Goal: Task Accomplishment & Management: Manage account settings

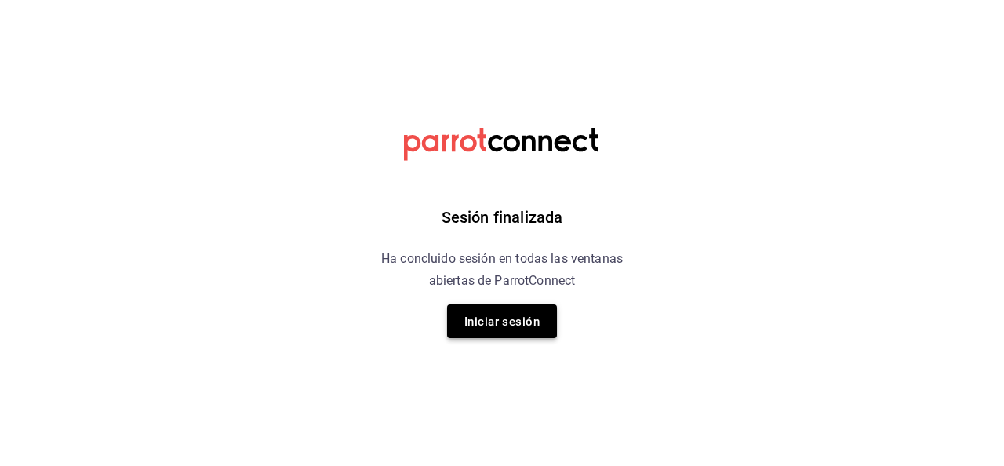
click at [497, 322] on font "Iniciar sesión" at bounding box center [501, 321] width 75 height 14
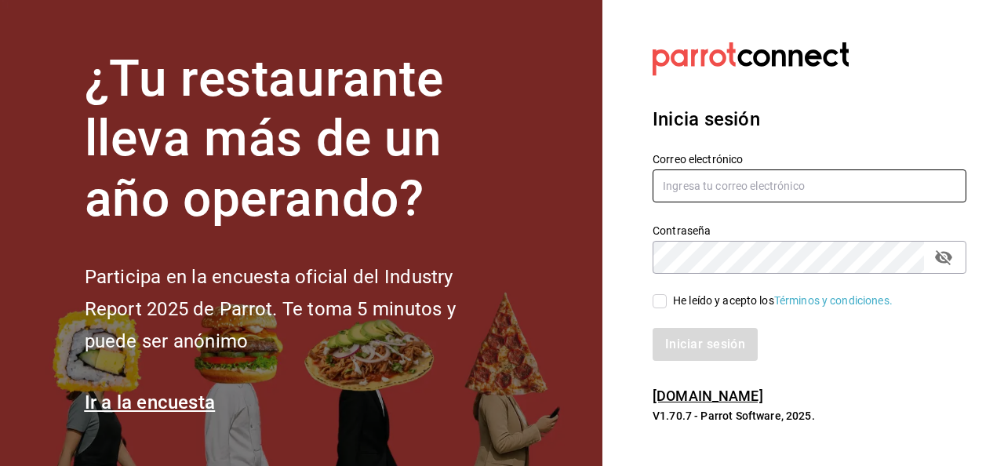
type input "[EMAIL_ADDRESS][DOMAIN_NAME]"
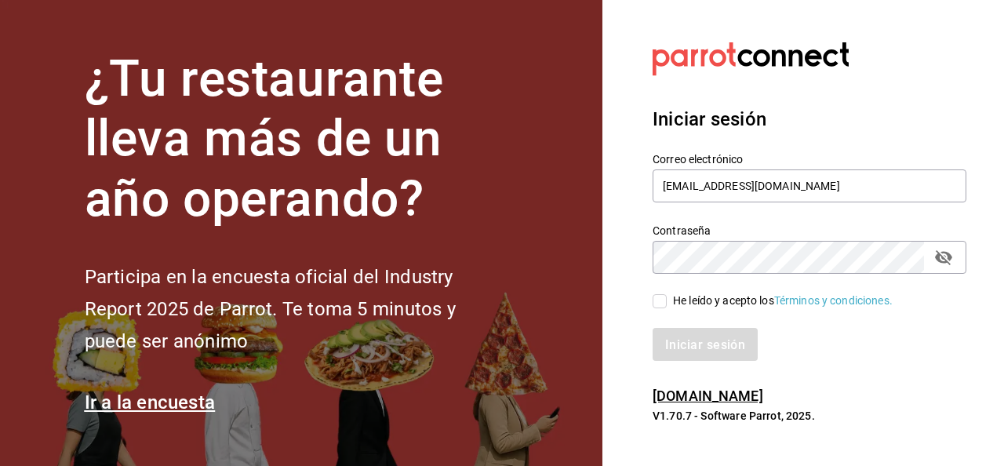
click at [659, 307] on input "He leído y acepto los Términos y condiciones." at bounding box center [659, 301] width 14 height 14
checkbox input "true"
click at [670, 340] on font "Iniciar sesión" at bounding box center [706, 344] width 80 height 15
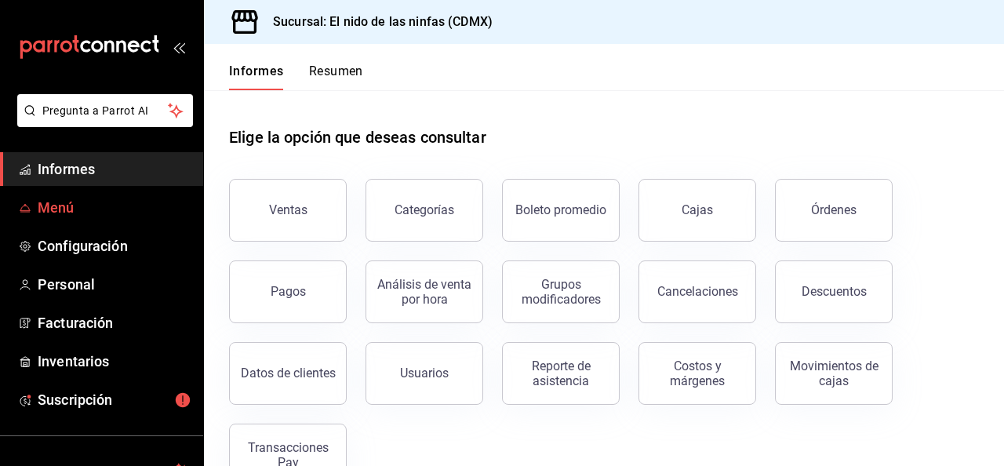
click at [58, 204] on font "Menú" at bounding box center [56, 207] width 37 height 16
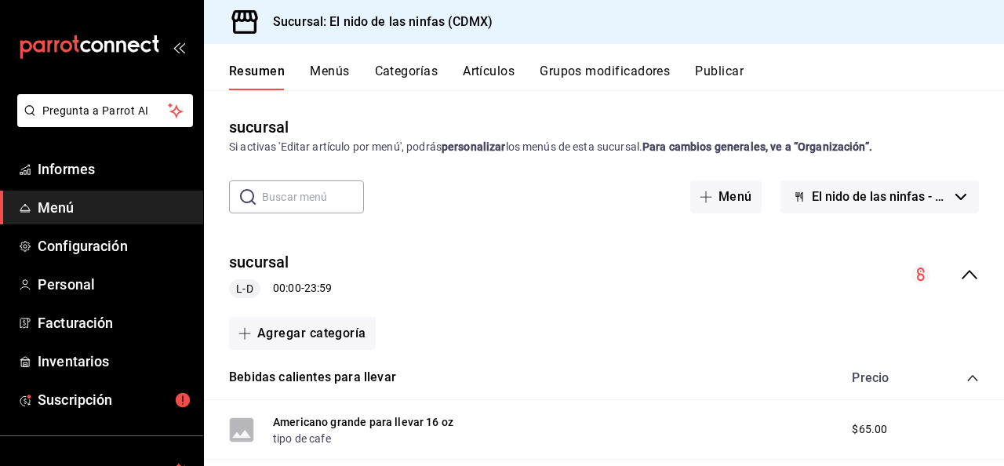
click at [488, 74] on font "Artículos" at bounding box center [489, 71] width 52 height 15
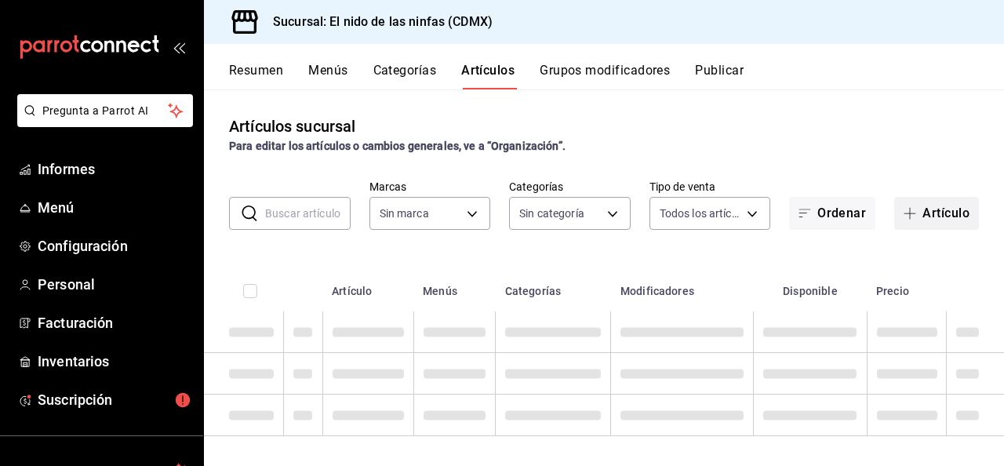
click at [944, 211] on button "Artículo" at bounding box center [936, 213] width 85 height 33
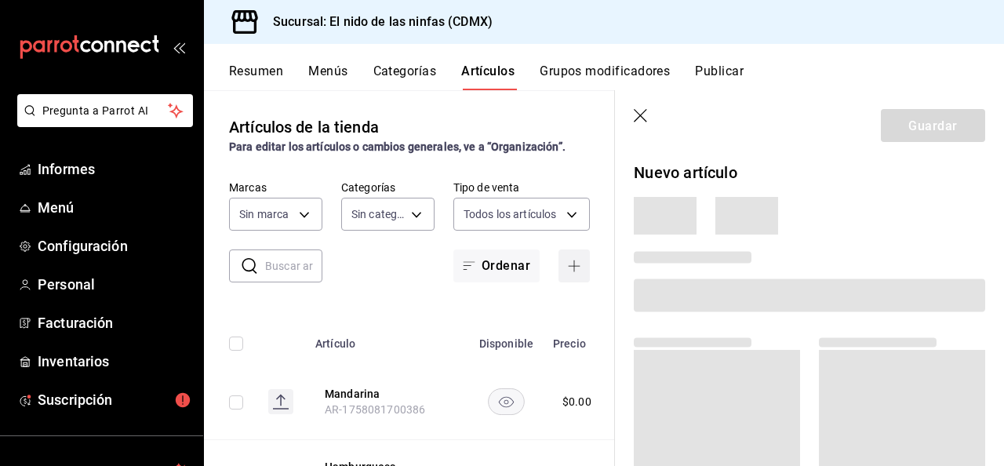
type input "d2e7f705-a92e-4b5a-9c7a-3f8867cbe88b"
type input "5c205893-a101-45fe-a5e9-0d3a7003fba1,4b68dad8-5fea-4f89-9963-c0d84c3836ef,d07fc…"
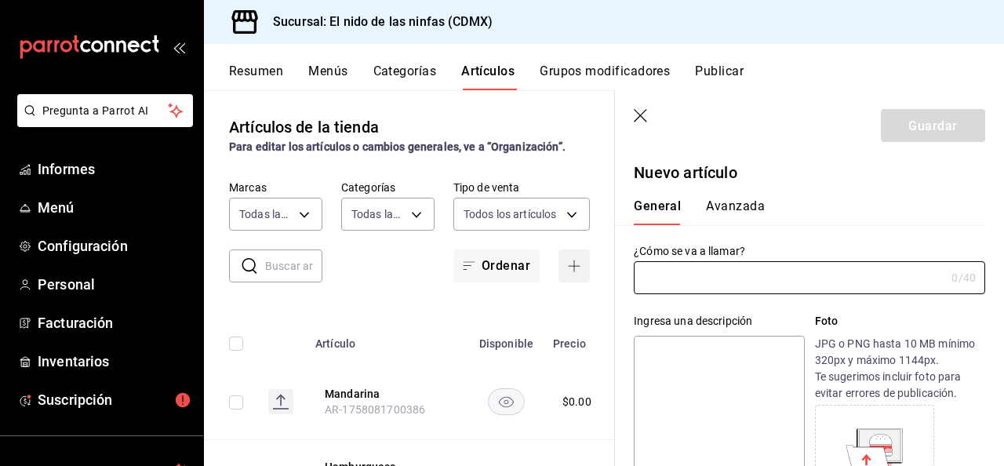
type input "AR-1758401568201"
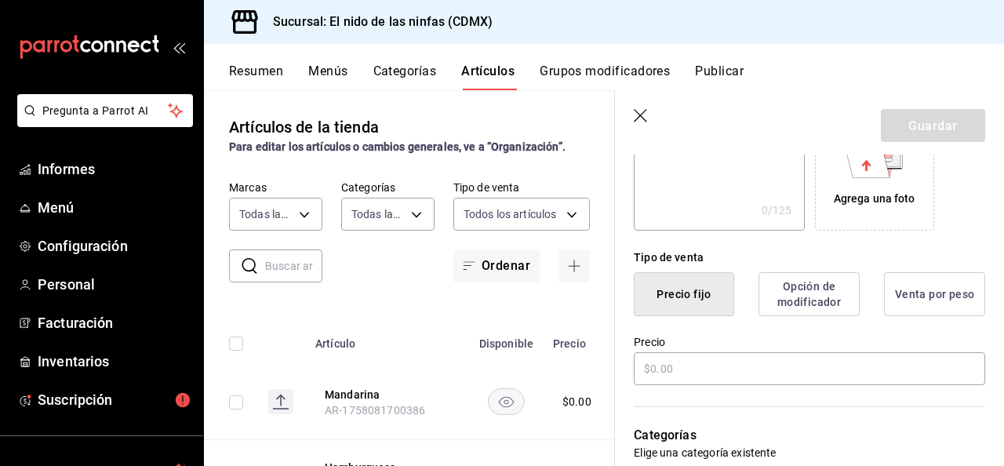
scroll to position [296, 0]
type input "Hamburguesa Chapultepec"
click at [757, 358] on input "text" at bounding box center [809, 367] width 351 height 33
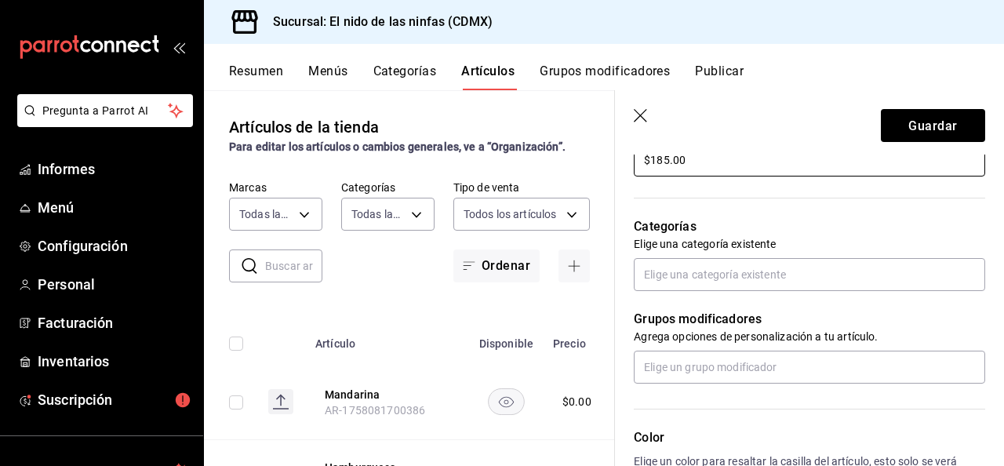
scroll to position [509, 0]
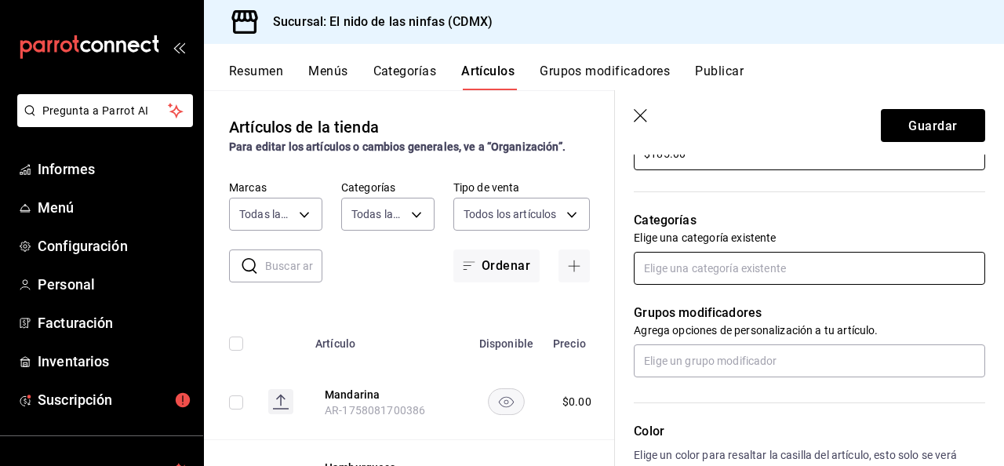
type input "$185.00"
click at [747, 272] on input "text" at bounding box center [809, 268] width 351 height 33
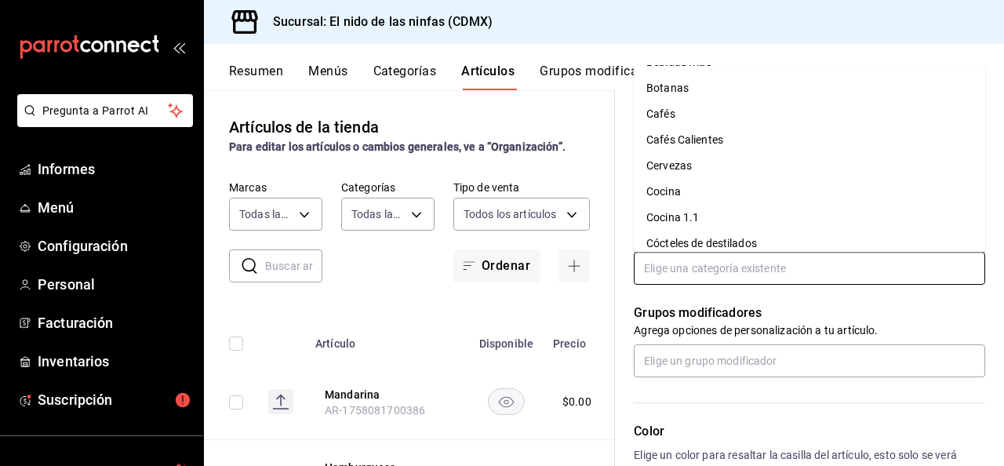
scroll to position [157, 0]
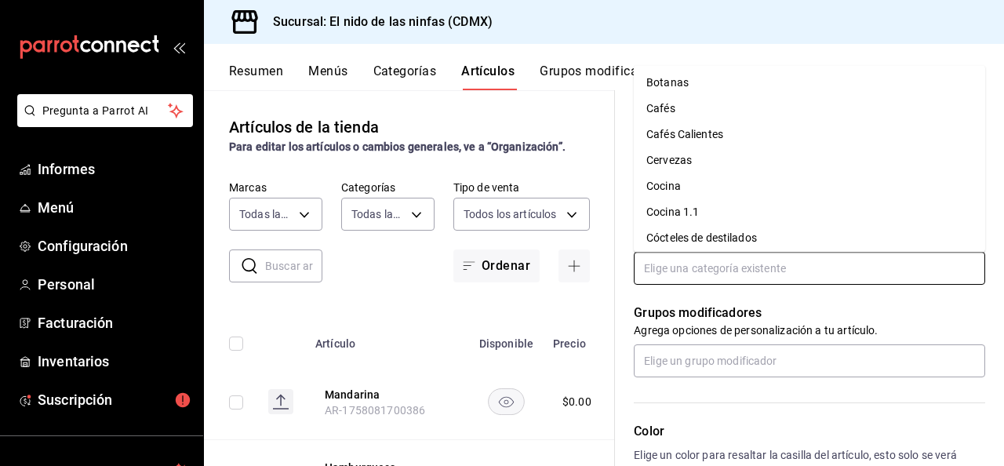
click at [703, 183] on li "Cocina" at bounding box center [809, 187] width 351 height 26
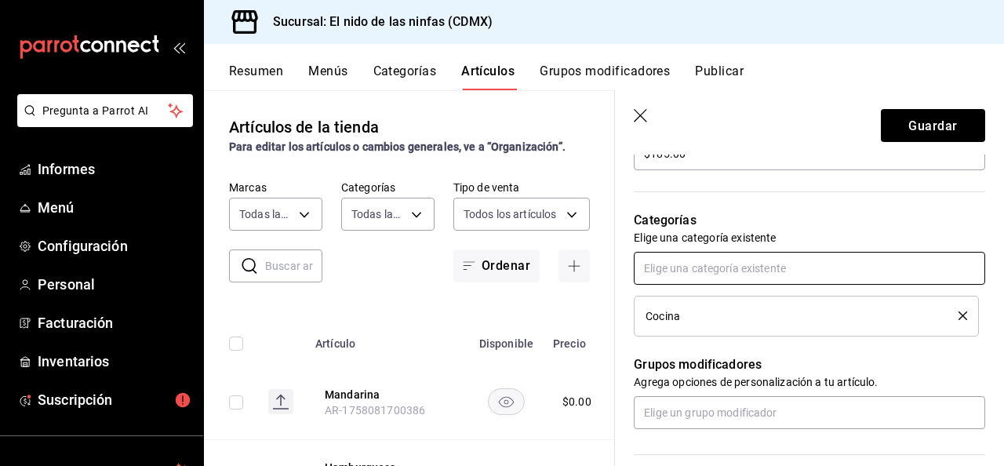
click at [691, 276] on input "text" at bounding box center [809, 268] width 351 height 33
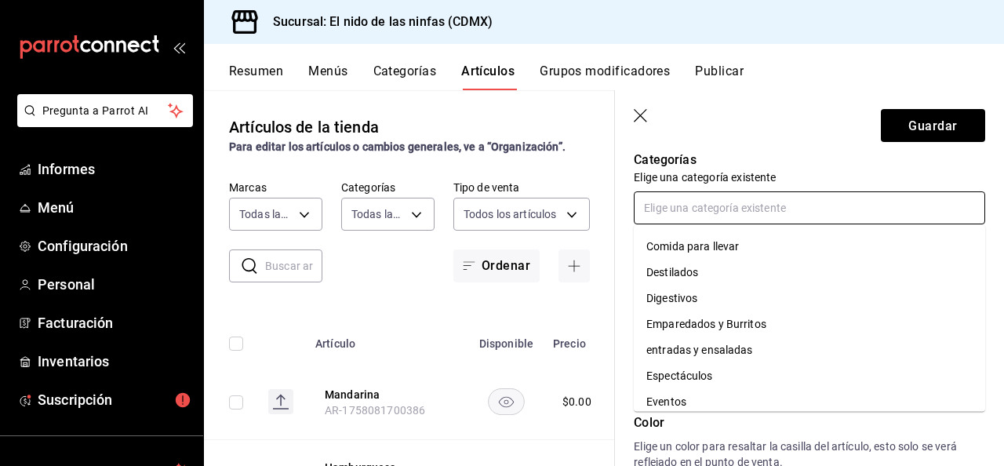
scroll to position [310, 0]
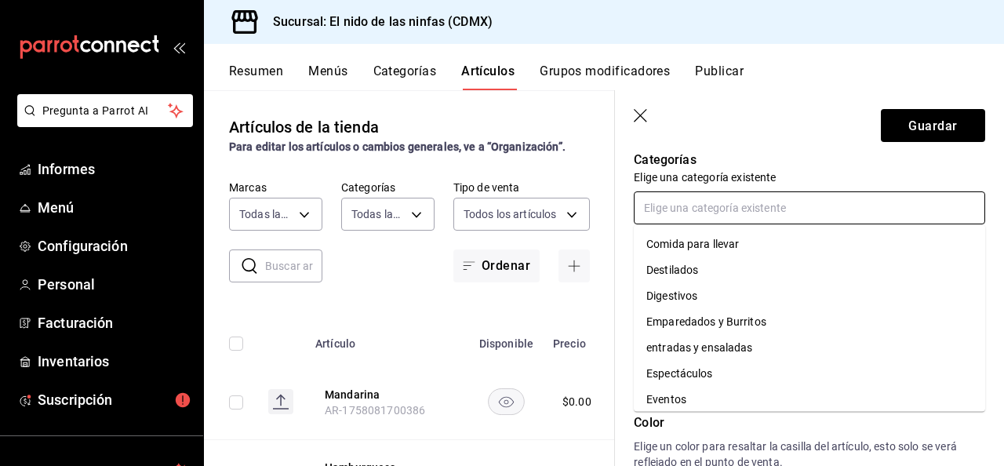
click at [695, 325] on font "Emparedados y Burritos" at bounding box center [706, 322] width 120 height 13
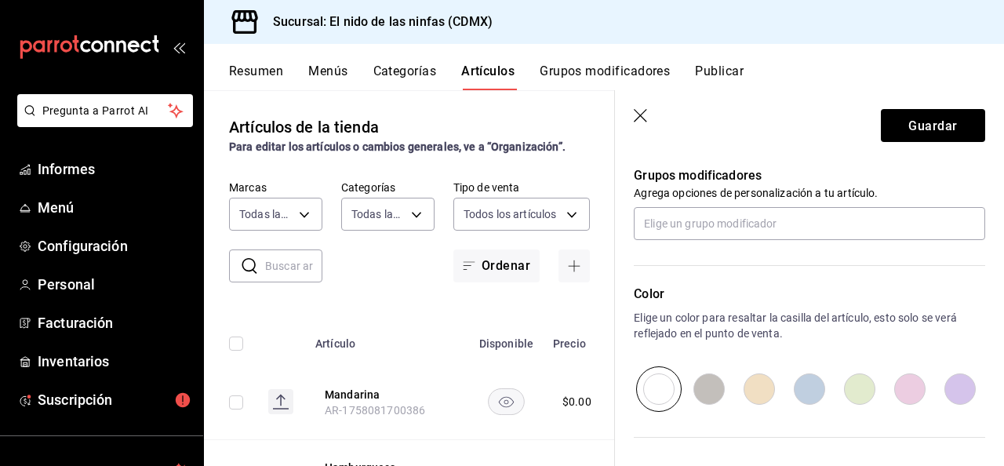
scroll to position [779, 0]
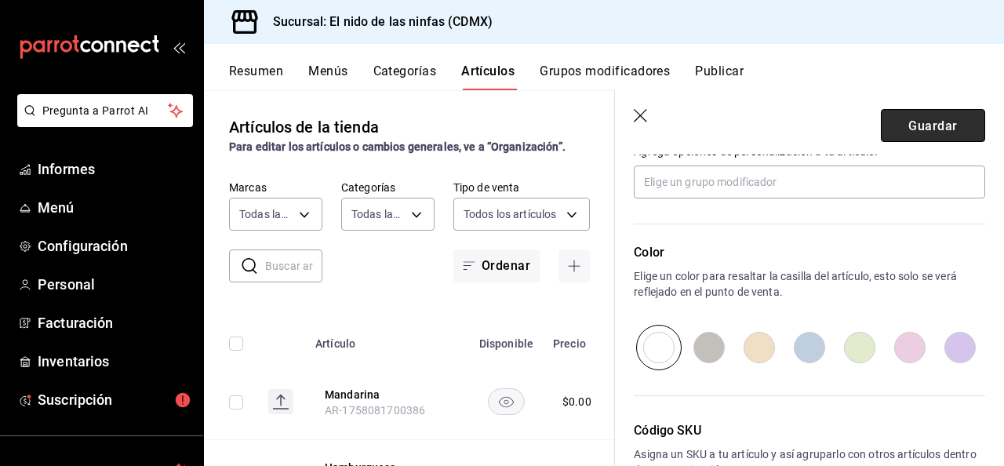
click at [935, 119] on font "Guardar" at bounding box center [932, 125] width 49 height 15
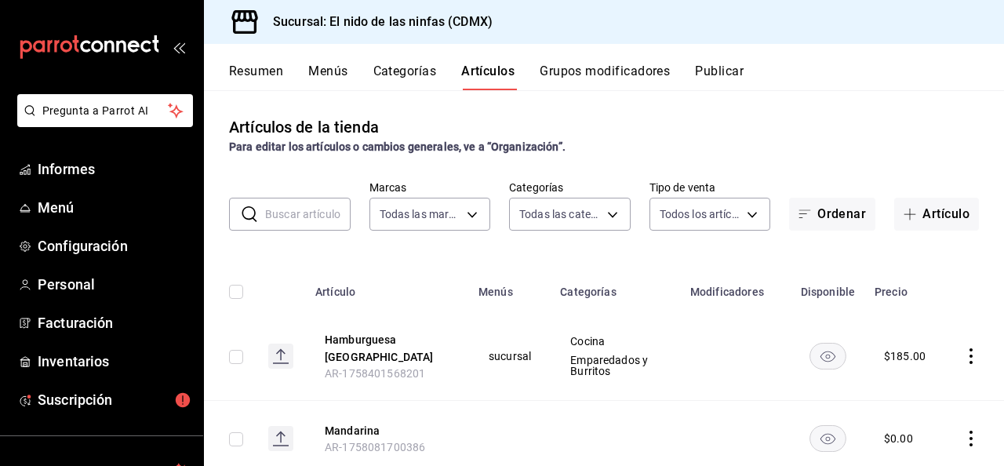
click at [721, 67] on font "Publicar" at bounding box center [719, 71] width 49 height 15
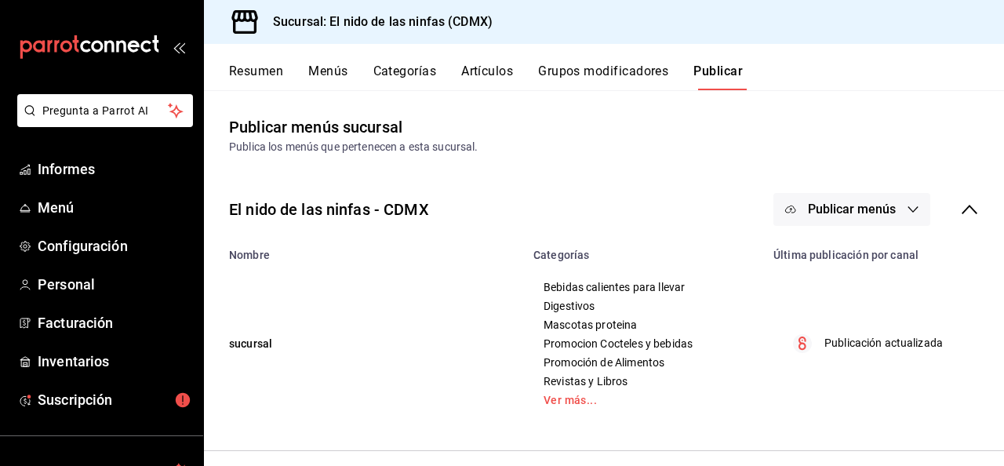
click at [842, 207] on font "Publicar menús" at bounding box center [852, 209] width 88 height 15
click at [854, 260] on font "Punto de venta" at bounding box center [874, 260] width 75 height 13
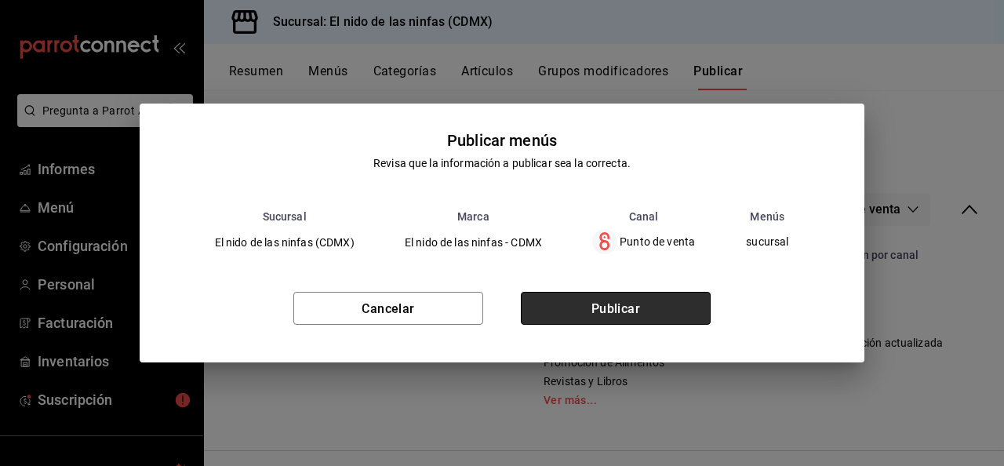
click at [619, 303] on font "Publicar" at bounding box center [615, 308] width 49 height 15
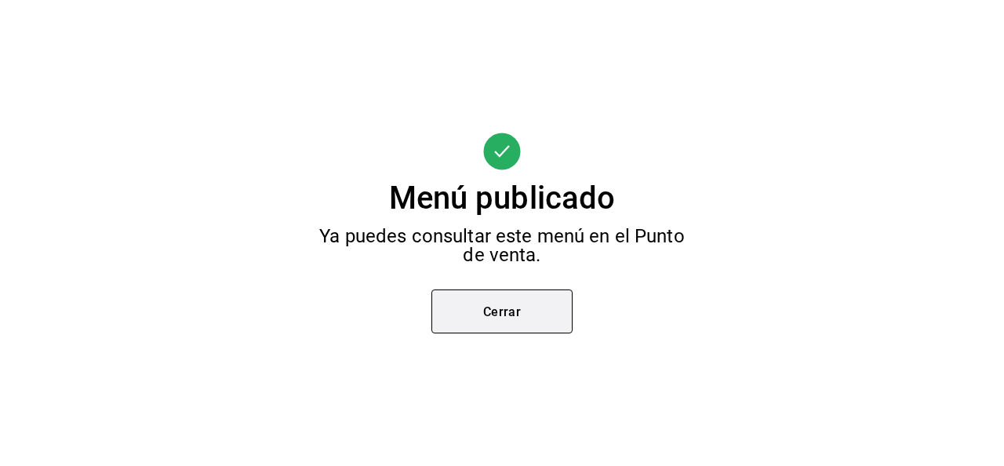
click at [523, 308] on button "Cerrar" at bounding box center [501, 311] width 141 height 44
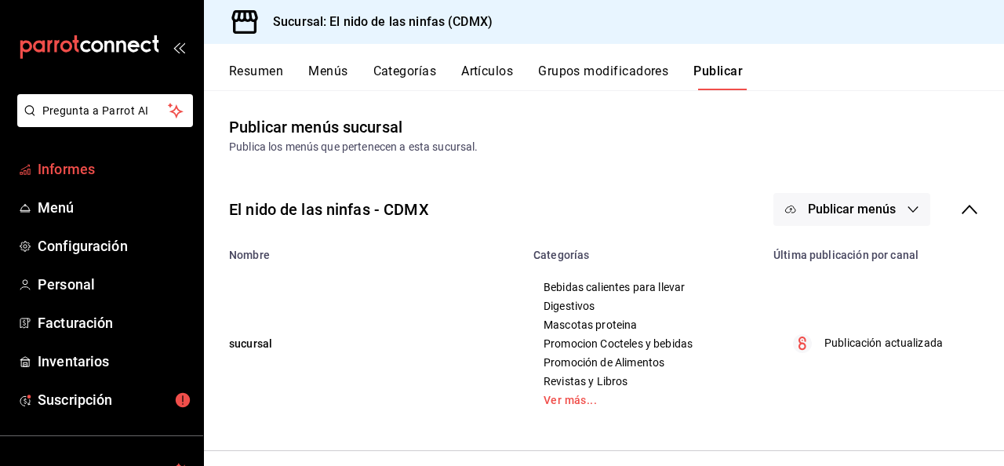
click at [58, 163] on font "Informes" at bounding box center [66, 169] width 57 height 16
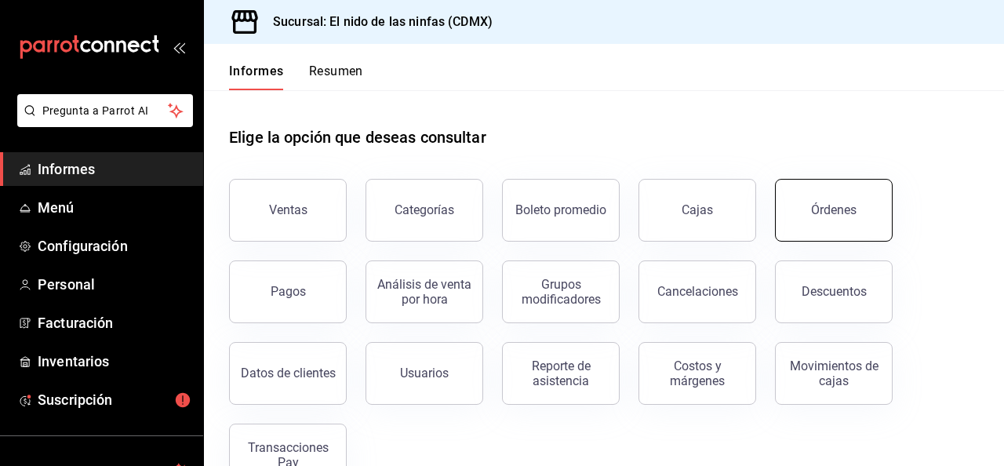
click at [825, 202] on button "Órdenes" at bounding box center [834, 210] width 118 height 63
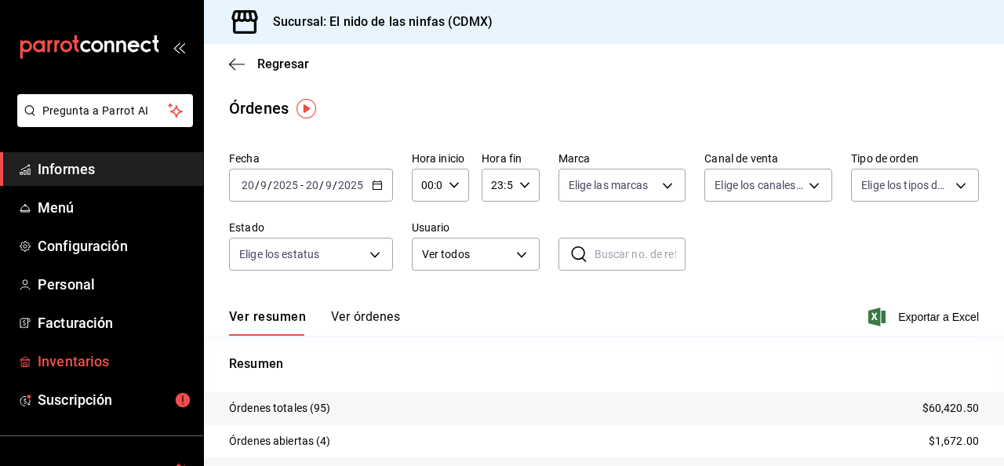
scroll to position [125, 0]
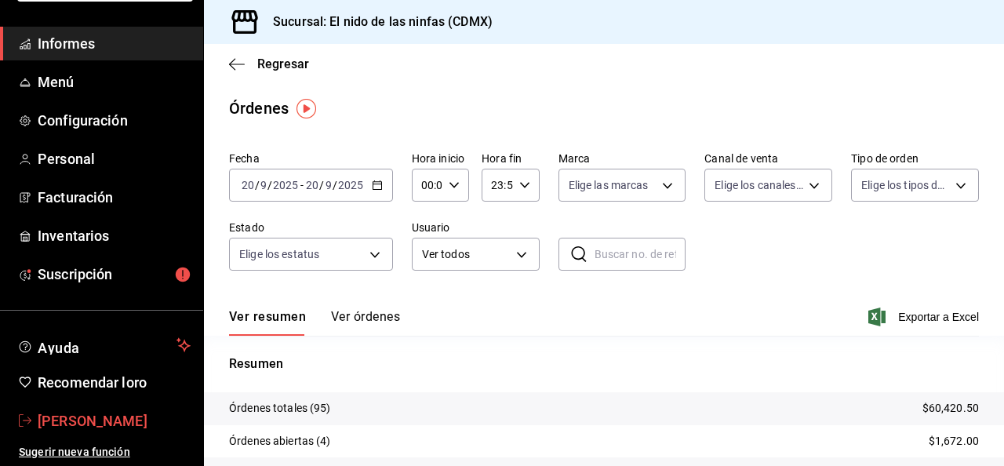
click at [87, 419] on font "Jaime Morales" at bounding box center [93, 420] width 110 height 16
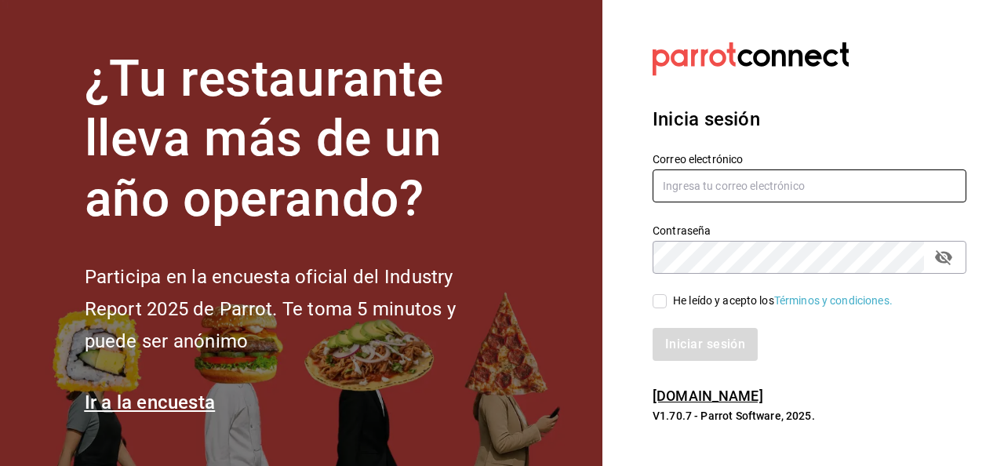
type input "[EMAIL_ADDRESS][DOMAIN_NAME]"
